Goal: Information Seeking & Learning: Learn about a topic

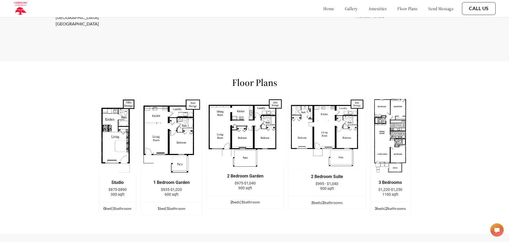
scroll to position [615, 0]
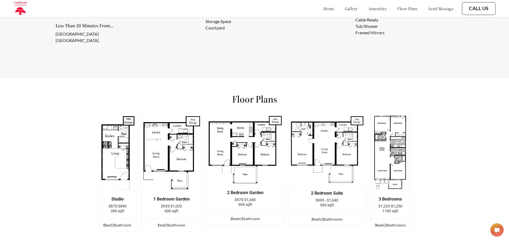
scroll to position [695, 0]
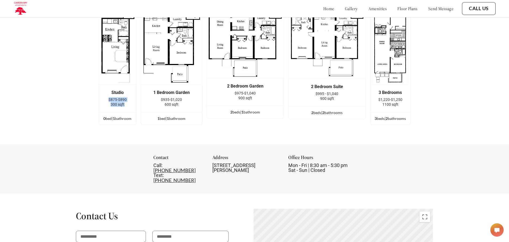
drag, startPoint x: 111, startPoint y: 104, endPoint x: 135, endPoint y: 112, distance: 24.8
click at [135, 112] on div "Studio $875-$890 300 sqft" at bounding box center [117, 98] width 37 height 27
click at [92, 109] on div "Floor Plans Studio $875-$890 300 sqft 0 bed | 1 bathroom 1 Bedroom Garden $935-…" at bounding box center [254, 58] width 509 height 172
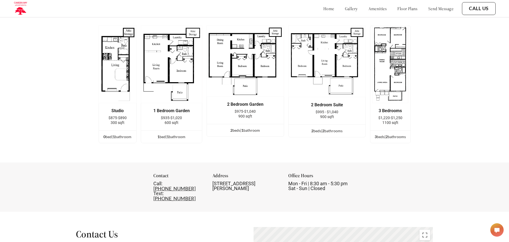
scroll to position [668, 0]
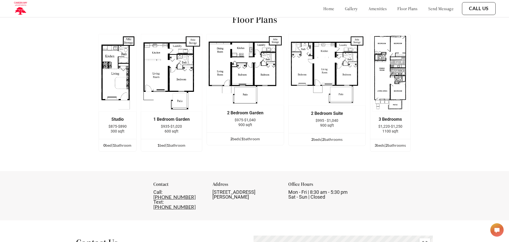
drag, startPoint x: 142, startPoint y: 158, endPoint x: 102, endPoint y: 37, distance: 127.1
click at [102, 37] on div "Floor Plans Studio $875-$890 300 sqft 0 bed | 1 bathroom 1 Bedroom Garden $935-…" at bounding box center [254, 84] width 509 height 172
click at [82, 26] on div "Floor Plans Studio $875-$890 300 sqft 0 bed | 1 bathroom 1 Bedroom Garden $935-…" at bounding box center [254, 84] width 509 height 172
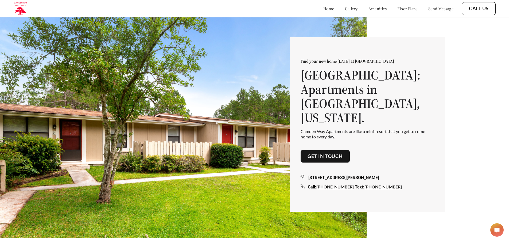
scroll to position [0, 0]
